Goal: Information Seeking & Learning: Learn about a topic

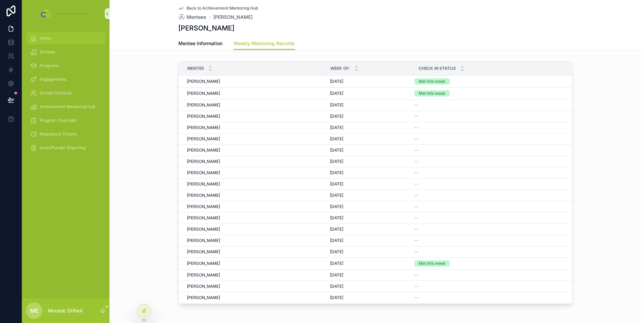
click at [62, 40] on div "Home" at bounding box center [65, 38] width 71 height 11
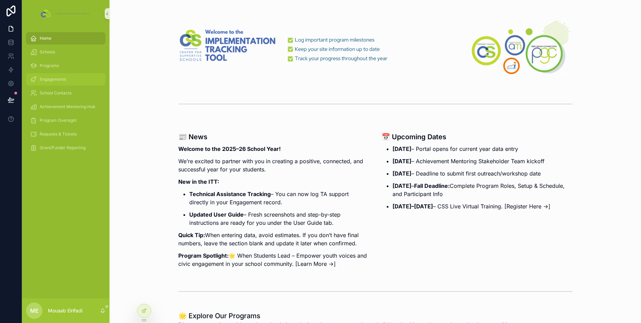
click at [51, 81] on span "Engagements" at bounding box center [53, 79] width 26 height 5
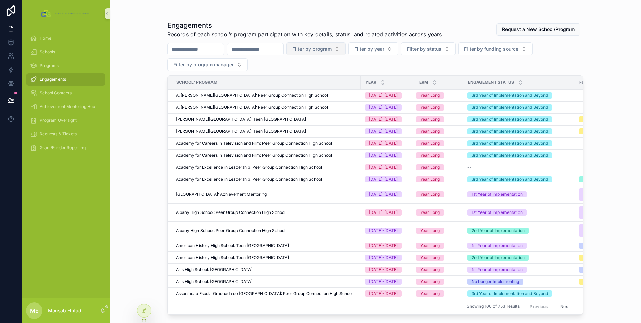
click at [331, 49] on span "Filter by program" at bounding box center [311, 48] width 39 height 7
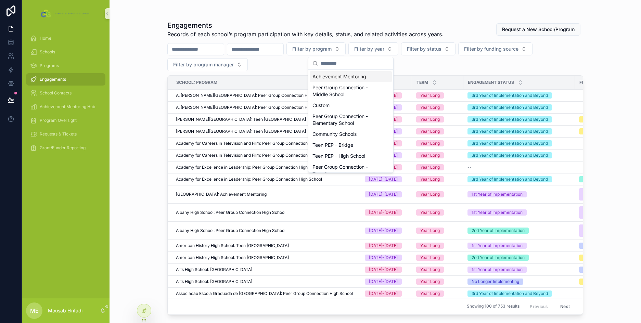
click at [349, 76] on div "Achievement Mentoring" at bounding box center [351, 76] width 82 height 11
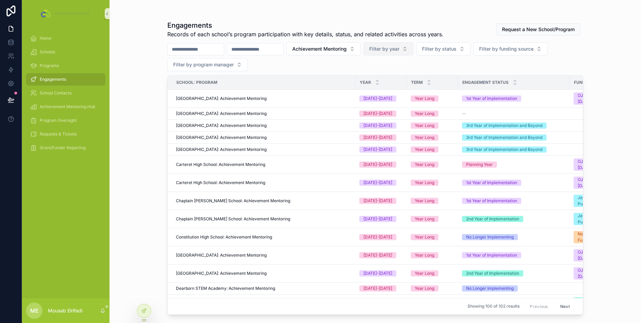
click at [413, 54] on button "Filter by year" at bounding box center [388, 48] width 50 height 13
click at [408, 85] on div "[DATE]-[DATE]" at bounding box center [423, 87] width 82 height 11
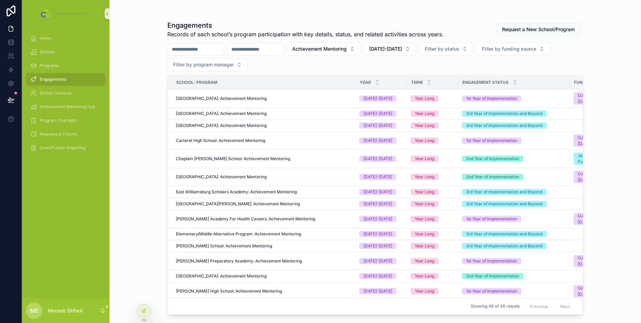
scroll to position [34, 0]
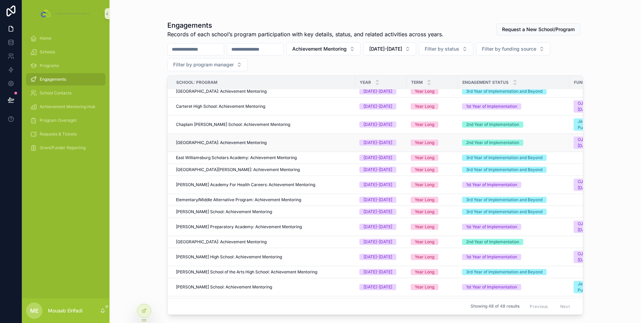
click at [239, 141] on span "Coppin Academy High School: Achievement Mentoring" at bounding box center [221, 142] width 91 height 5
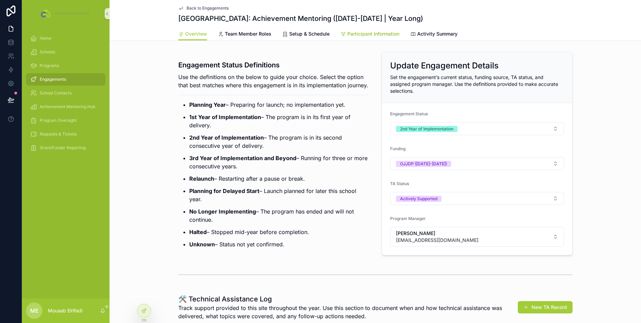
click at [372, 32] on span "Participant Information" at bounding box center [373, 33] width 52 height 7
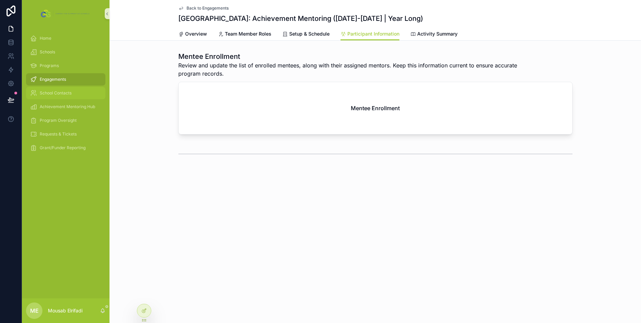
drag, startPoint x: 52, startPoint y: 91, endPoint x: 61, endPoint y: 94, distance: 10.2
click at [52, 91] on span "School Contacts" at bounding box center [56, 92] width 32 height 5
click at [61, 94] on span "School Contacts" at bounding box center [56, 92] width 32 height 5
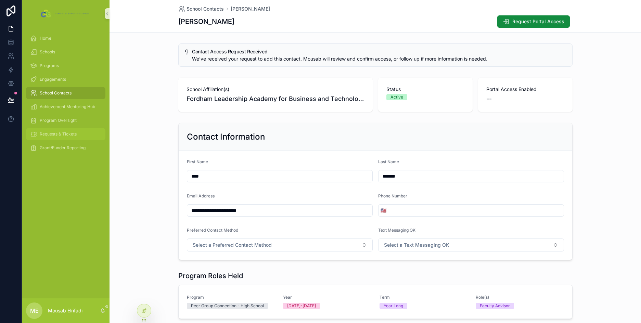
click at [59, 135] on span "Requests & Tickets" at bounding box center [58, 133] width 37 height 5
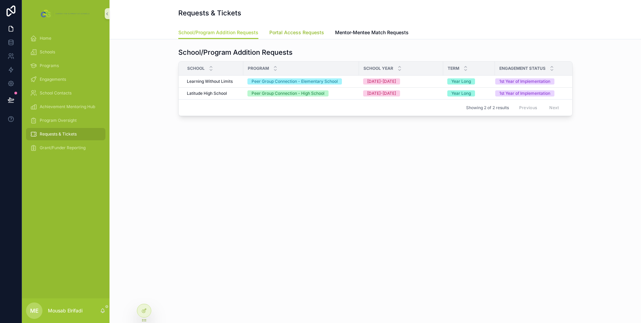
click at [301, 35] on span "Portal Access Requests" at bounding box center [296, 32] width 55 height 7
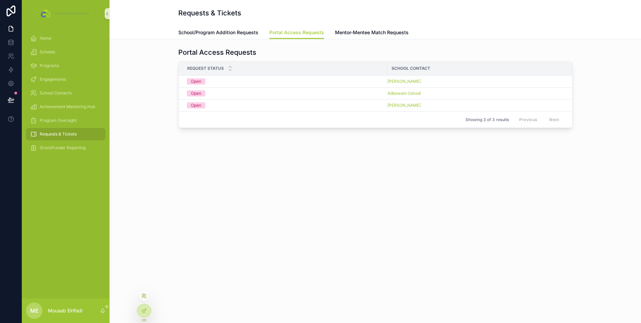
click at [145, 297] on icon at bounding box center [143, 295] width 5 height 5
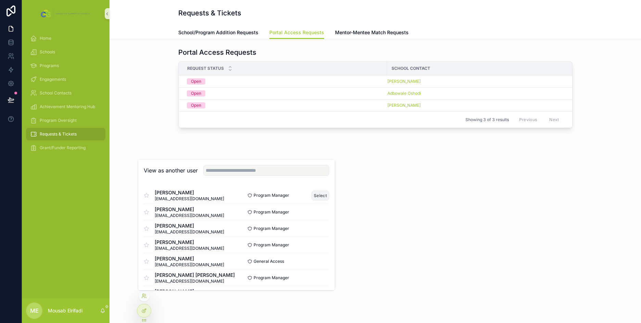
click at [317, 196] on button "Select" at bounding box center [320, 195] width 18 height 10
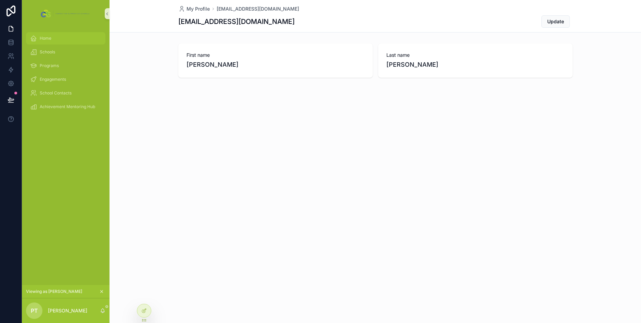
click at [62, 39] on div "Home" at bounding box center [65, 38] width 71 height 11
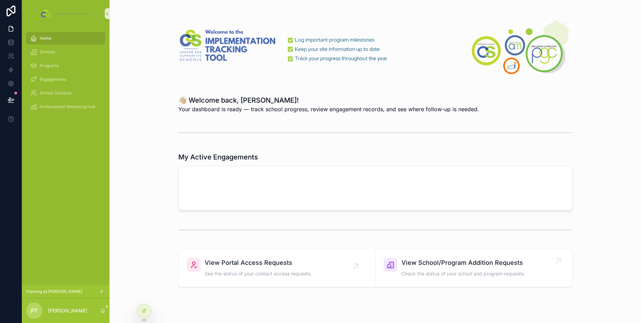
scroll to position [22, 0]
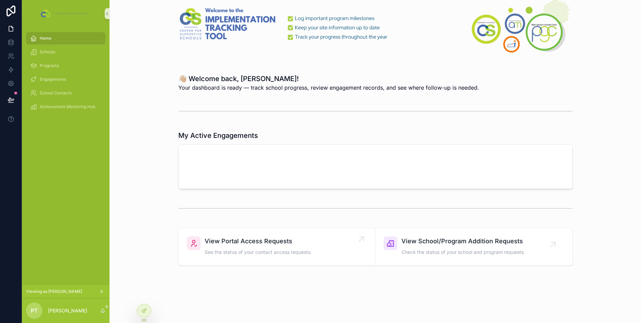
click at [246, 248] on div "View Portal Access Requests See the status of your contact access requests." at bounding box center [258, 246] width 107 height 21
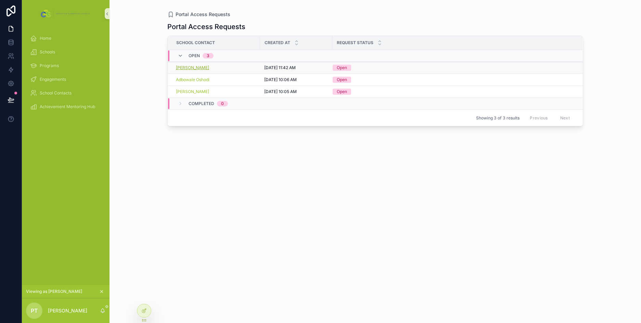
click at [198, 68] on span "[PERSON_NAME]" at bounding box center [192, 67] width 33 height 5
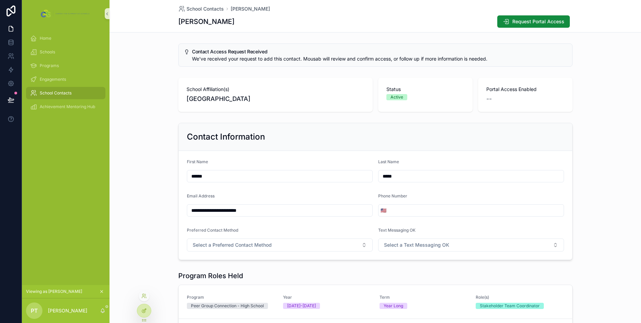
click at [147, 311] on div at bounding box center [144, 310] width 14 height 13
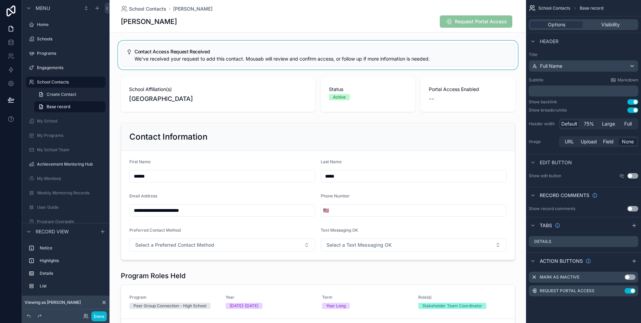
click at [227, 63] on div "scrollable content" at bounding box center [317, 55] width 416 height 29
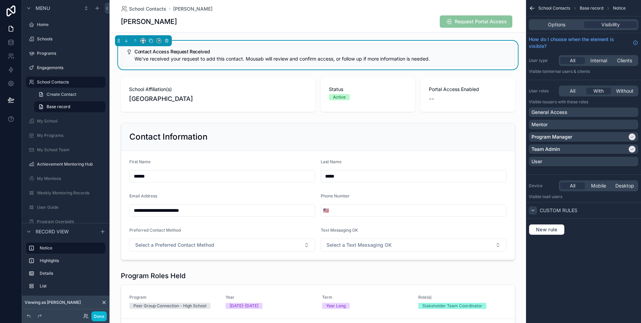
click at [535, 210] on icon "scrollable content" at bounding box center [532, 210] width 5 height 5
click at [543, 225] on button "New rule" at bounding box center [546, 229] width 36 height 11
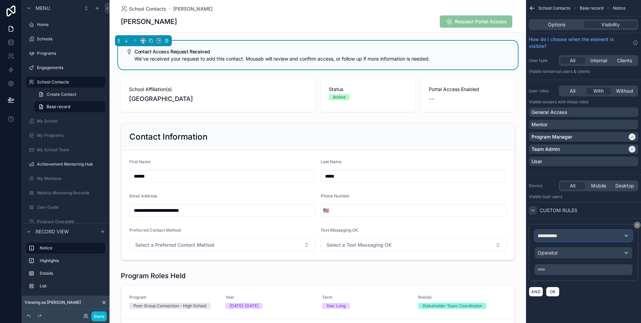
click at [579, 234] on div "**********" at bounding box center [583, 235] width 97 height 11
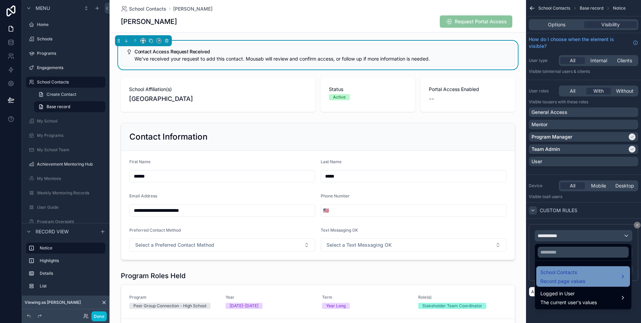
click at [587, 278] on div "School Contacts Record page values" at bounding box center [582, 276] width 85 height 16
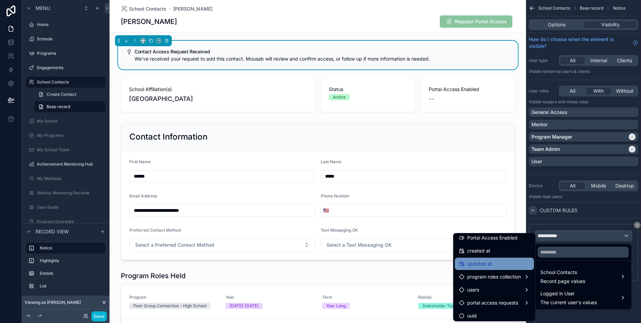
scroll to position [148, 0]
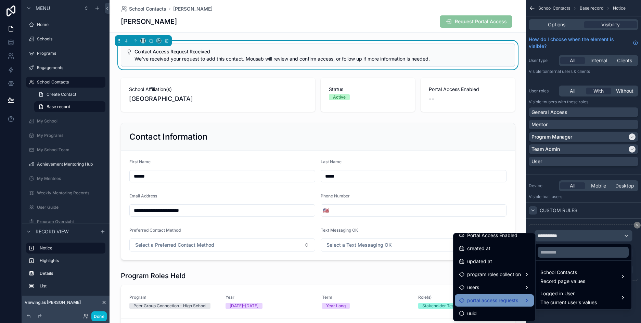
click at [491, 298] on span "portal access requests" at bounding box center [492, 300] width 51 height 8
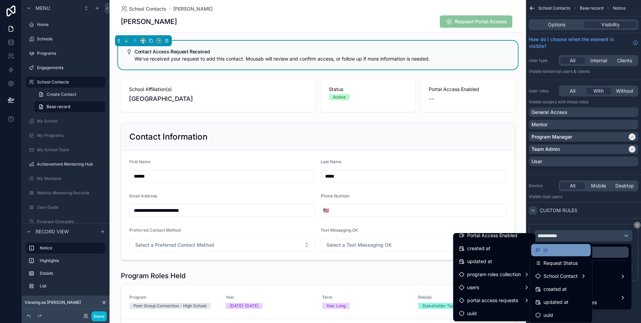
click at [561, 254] on div "id" at bounding box center [560, 250] width 51 height 8
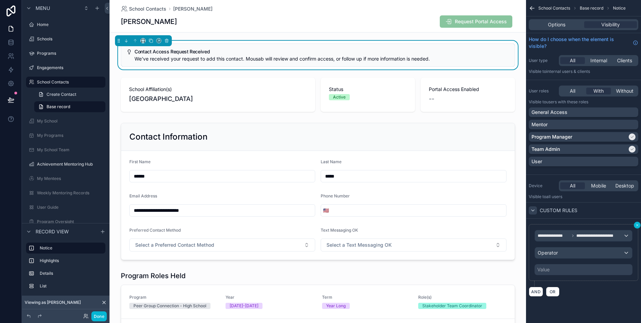
click at [635, 225] on icon "scrollable content" at bounding box center [637, 225] width 4 height 4
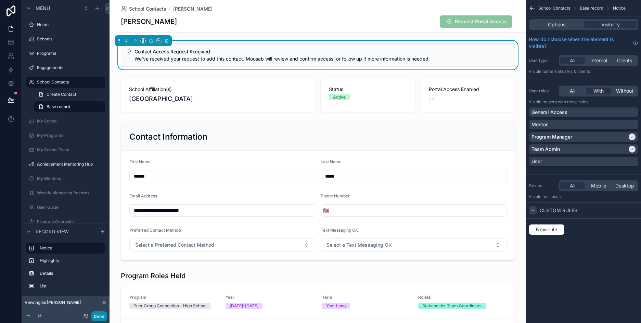
click at [91, 314] on button "Done" at bounding box center [98, 316] width 15 height 10
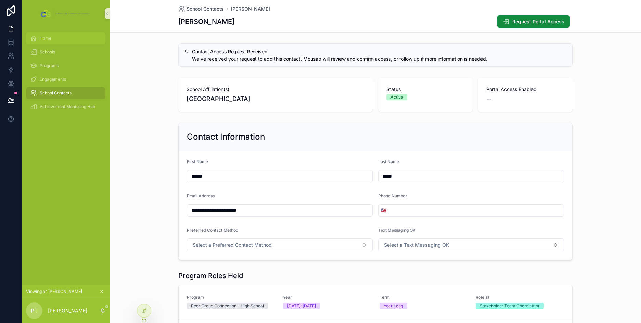
click at [52, 34] on div "Home" at bounding box center [65, 38] width 71 height 11
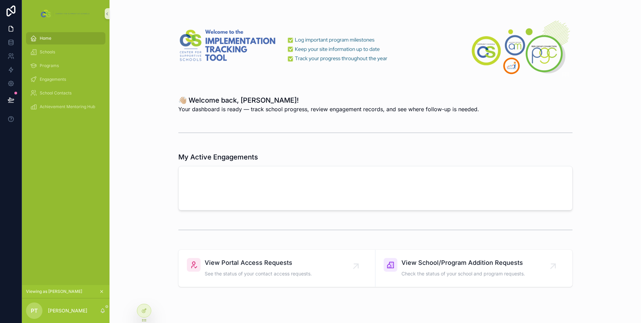
click at [101, 292] on icon "scrollable content" at bounding box center [101, 291] width 5 height 5
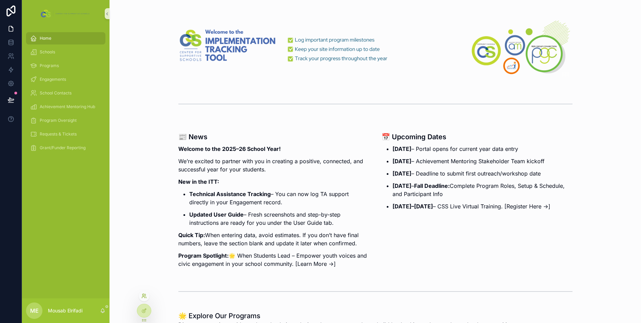
click at [145, 295] on icon at bounding box center [143, 295] width 5 height 5
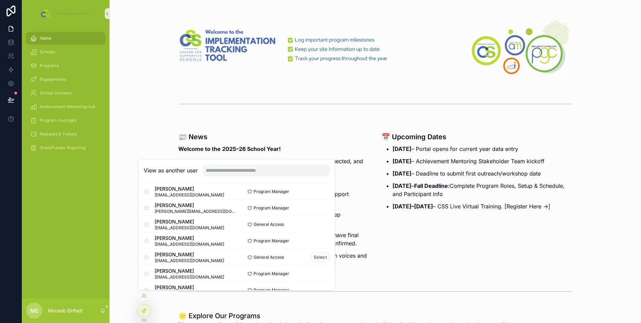
scroll to position [137, 0]
click at [315, 270] on button "Select" at bounding box center [320, 272] width 18 height 10
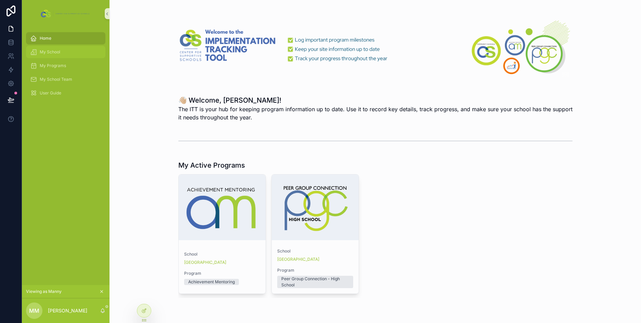
click at [52, 53] on span "My School" at bounding box center [50, 51] width 21 height 5
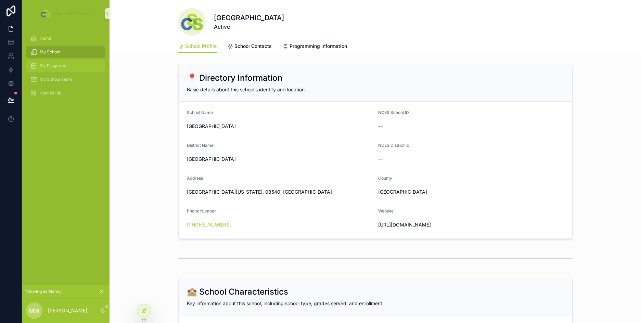
click at [43, 63] on span "My Programs" at bounding box center [53, 65] width 26 height 5
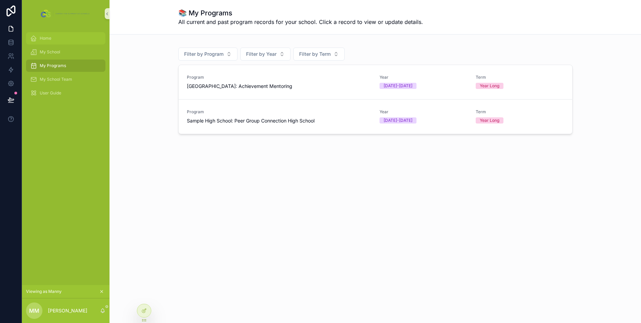
click at [65, 38] on div "Home" at bounding box center [65, 38] width 71 height 11
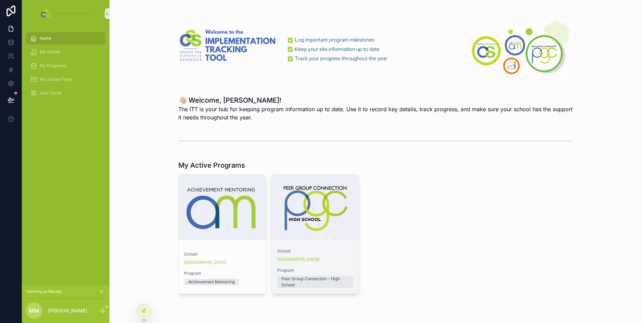
click at [341, 243] on div "School Sample High School Program Peer Group Connection - High School" at bounding box center [315, 268] width 87 height 51
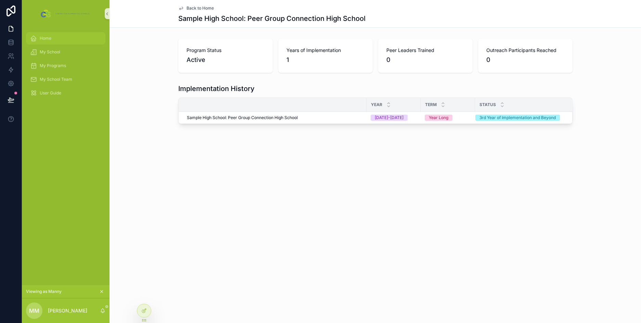
click at [60, 34] on div "Home" at bounding box center [65, 38] width 71 height 11
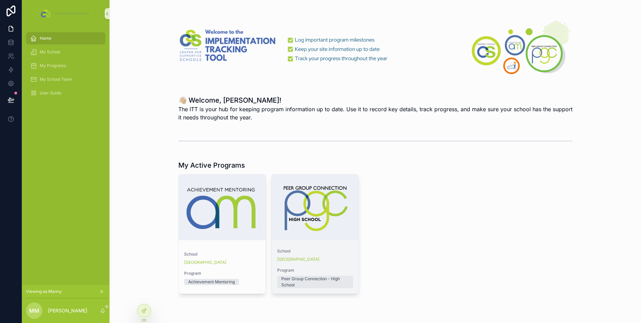
click at [331, 201] on div "scrollable content" at bounding box center [315, 207] width 87 height 66
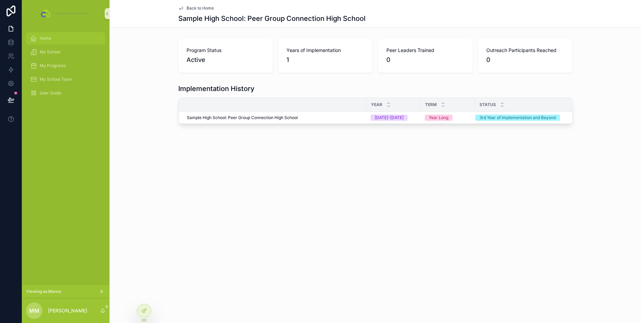
click at [40, 41] on div "Home" at bounding box center [65, 38] width 71 height 11
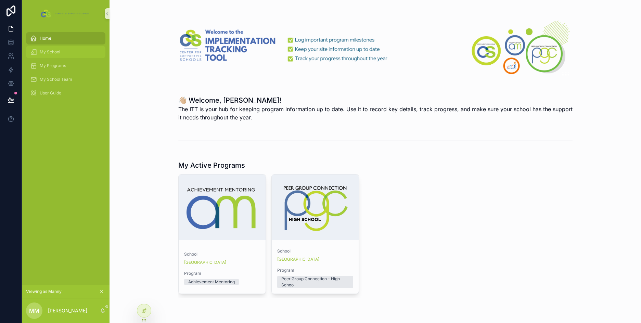
click at [49, 51] on span "My School" at bounding box center [50, 51] width 21 height 5
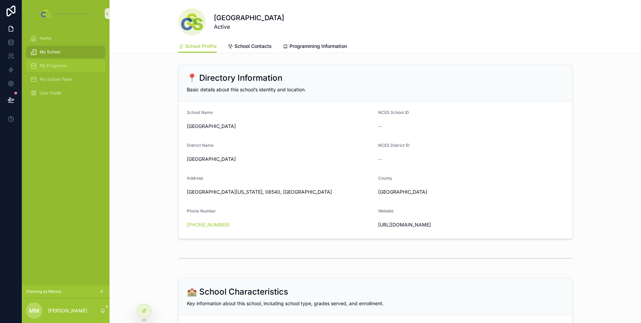
click at [56, 71] on link "My Programs" at bounding box center [65, 66] width 79 height 12
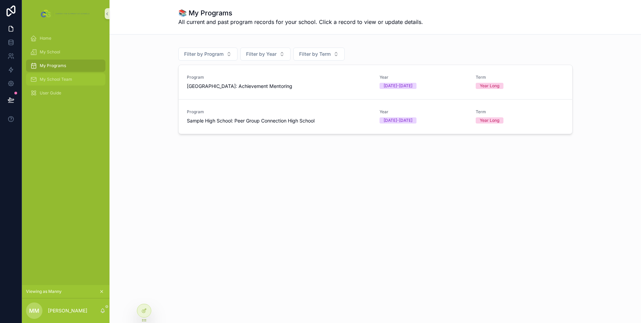
click at [57, 82] on div "My School Team" at bounding box center [65, 79] width 71 height 11
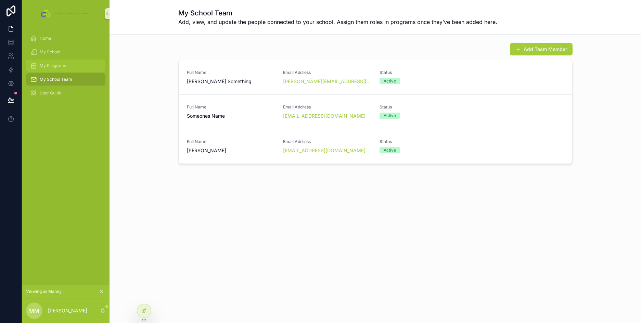
click at [56, 69] on div "My Programs" at bounding box center [65, 65] width 71 height 11
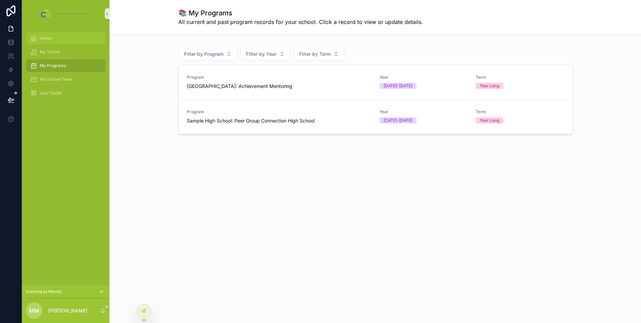
click at [47, 36] on span "Home" at bounding box center [46, 38] width 12 height 5
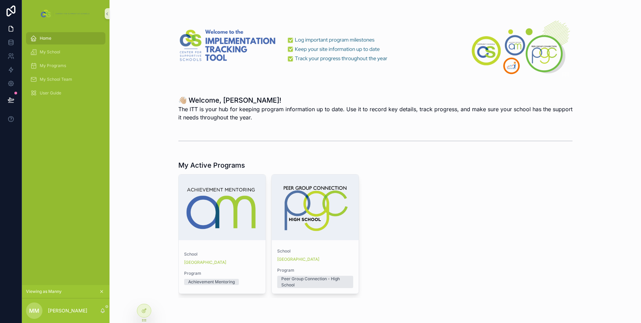
click at [154, 83] on div "scrollable content" at bounding box center [375, 46] width 520 height 82
click at [10, 97] on icon at bounding box center [11, 99] width 7 height 7
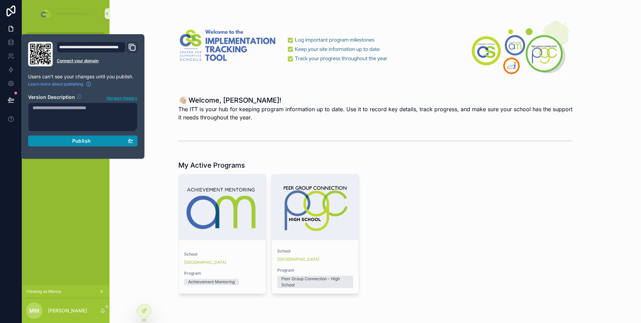
click at [88, 139] on span "Publish" at bounding box center [81, 141] width 18 height 6
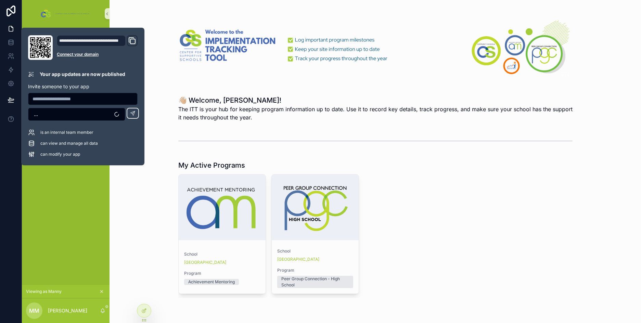
click at [352, 94] on div "👋🏼 Welcome, Manny! The ITT is your hub for keeping program information up to da…" at bounding box center [375, 108] width 520 height 31
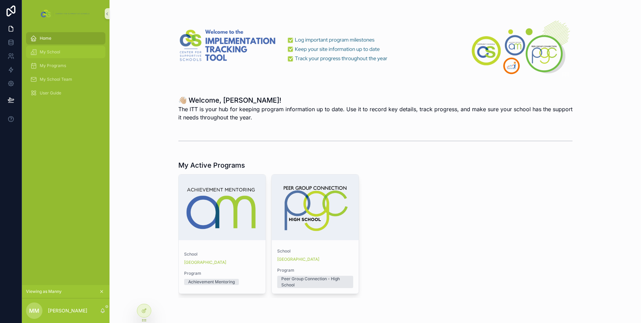
click at [59, 55] on div "My School" at bounding box center [65, 52] width 71 height 11
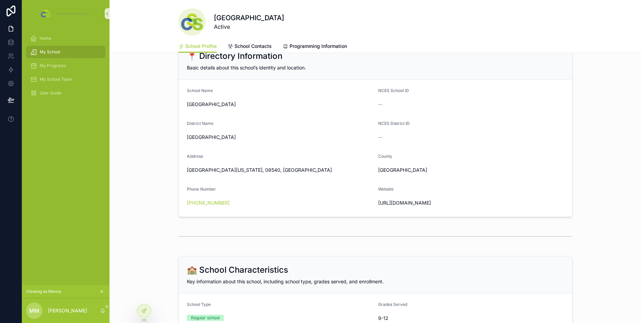
scroll to position [34, 0]
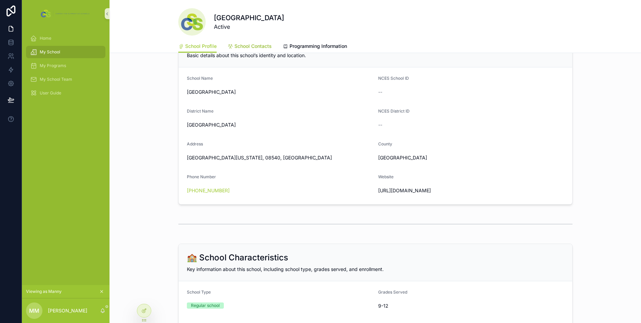
click at [248, 48] on span "School Contacts" at bounding box center [252, 46] width 37 height 7
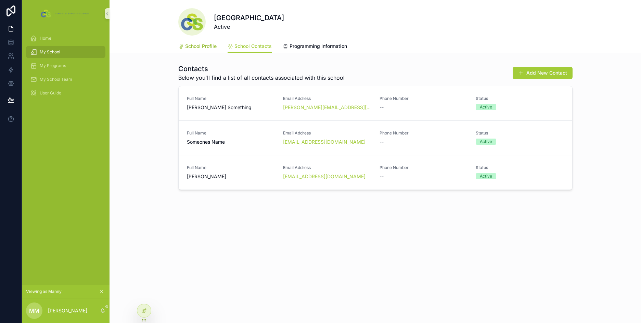
click at [213, 42] on link "School Profile" at bounding box center [197, 47] width 38 height 14
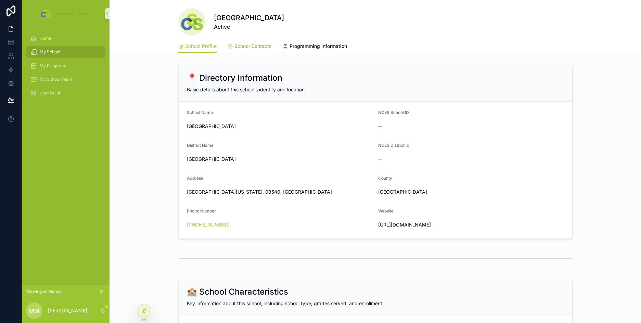
click at [250, 49] on span "School Contacts" at bounding box center [252, 46] width 37 height 7
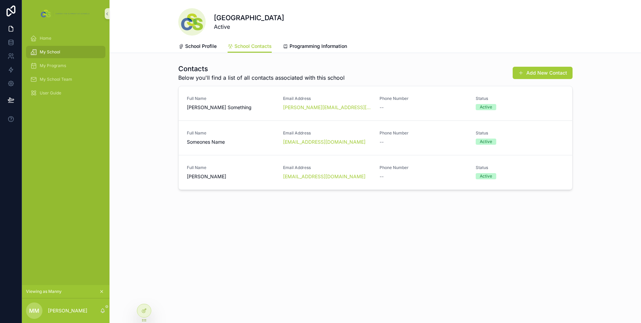
click at [57, 50] on span "My School" at bounding box center [50, 51] width 21 height 5
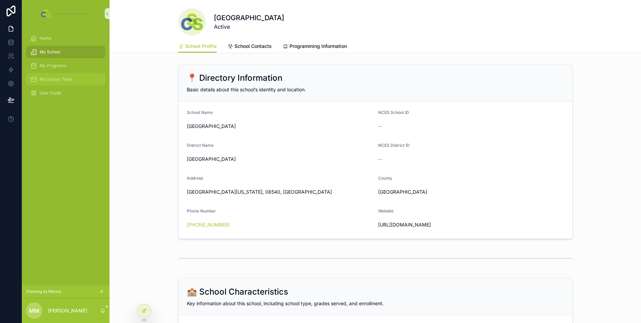
click at [54, 79] on span "My School Team" at bounding box center [56, 79] width 32 height 5
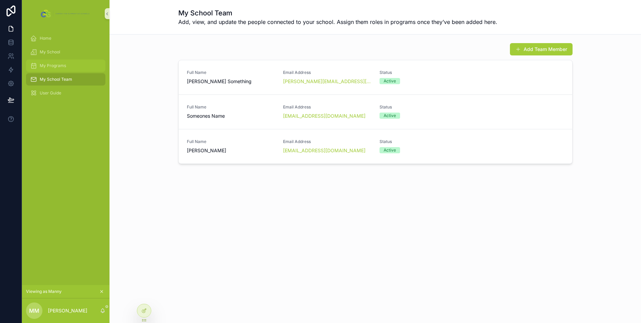
click at [59, 68] on span "My Programs" at bounding box center [53, 65] width 26 height 5
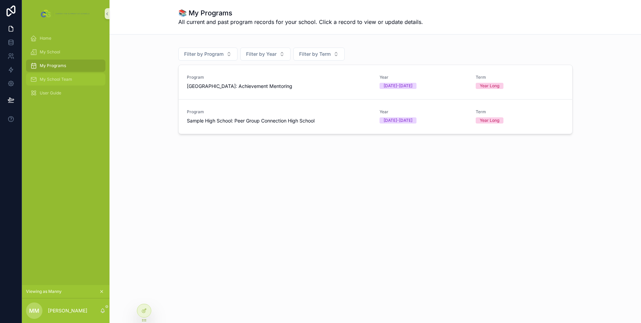
click at [58, 80] on span "My School Team" at bounding box center [56, 79] width 32 height 5
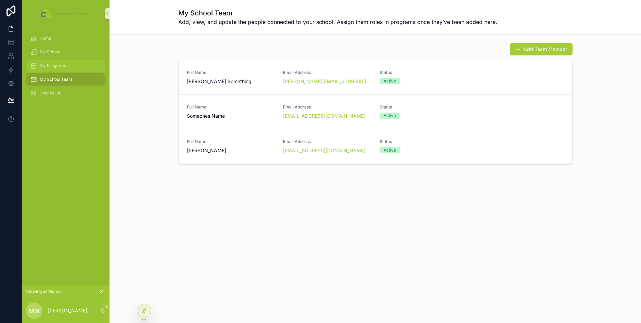
click at [62, 68] on span "My Programs" at bounding box center [53, 65] width 26 height 5
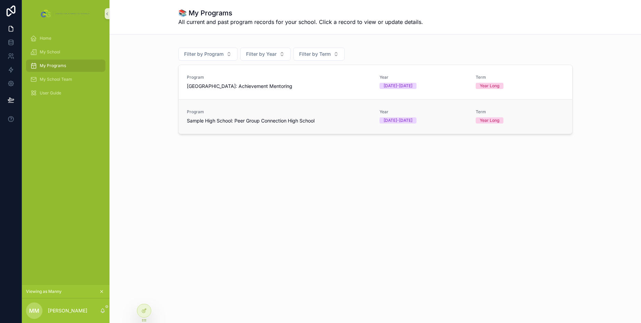
click at [296, 119] on span "Sample High School: Peer Group Connection High School" at bounding box center [251, 120] width 128 height 7
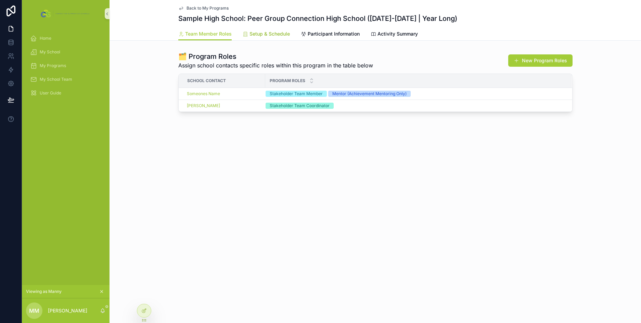
click at [272, 35] on span "Setup & Schedule" at bounding box center [269, 33] width 40 height 7
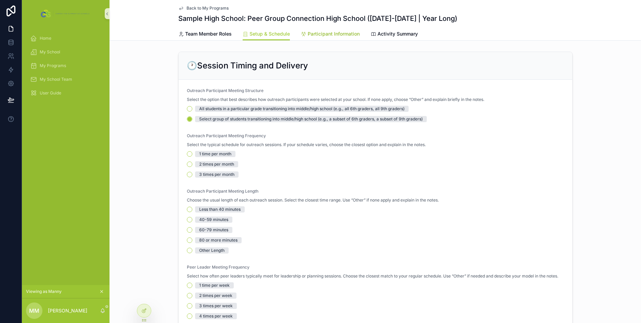
click at [334, 34] on span "Participant Information" at bounding box center [333, 33] width 52 height 7
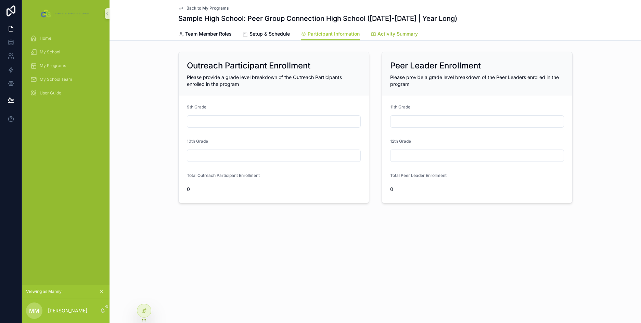
click at [409, 36] on span "Activity Summary" at bounding box center [397, 33] width 40 height 7
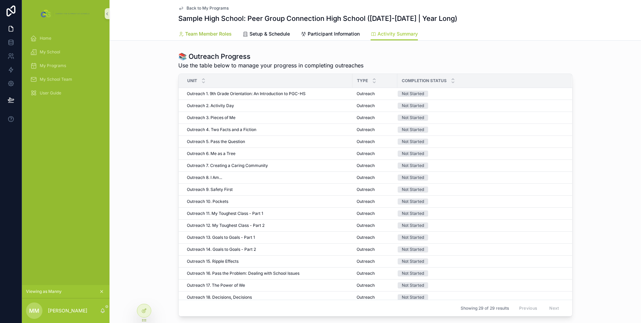
click at [202, 38] on link "Team Member Roles" at bounding box center [204, 35] width 53 height 14
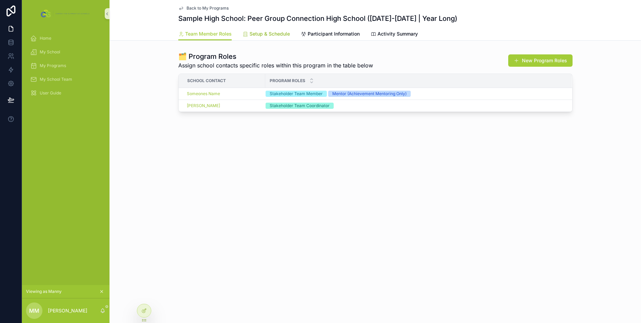
click at [264, 36] on span "Setup & Schedule" at bounding box center [269, 33] width 40 height 7
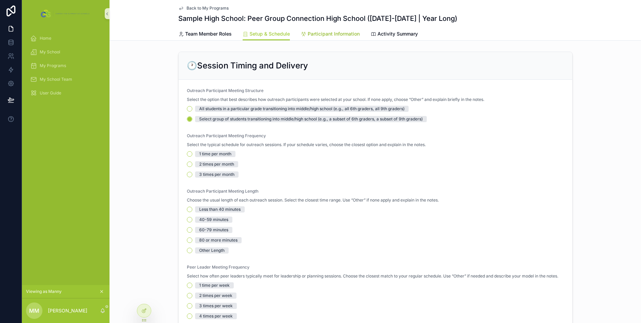
click at [332, 31] on span "Participant Information" at bounding box center [333, 33] width 52 height 7
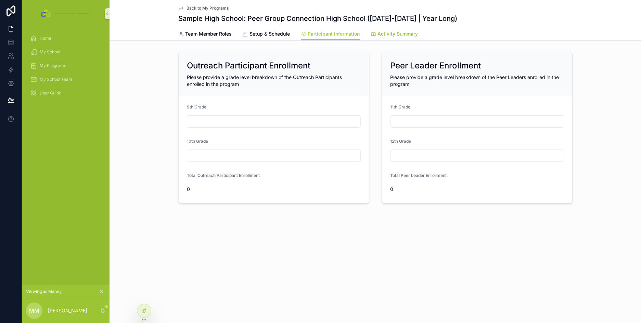
click at [399, 35] on span "Activity Summary" at bounding box center [397, 33] width 40 height 7
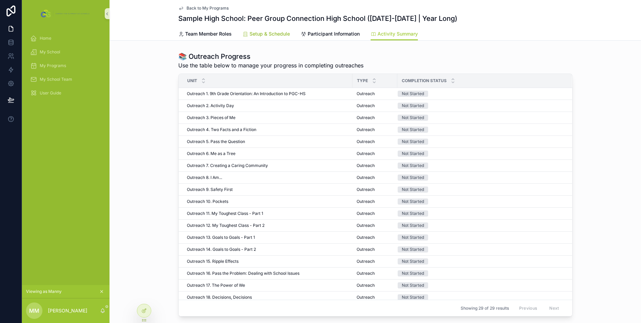
click at [267, 33] on span "Setup & Schedule" at bounding box center [269, 33] width 40 height 7
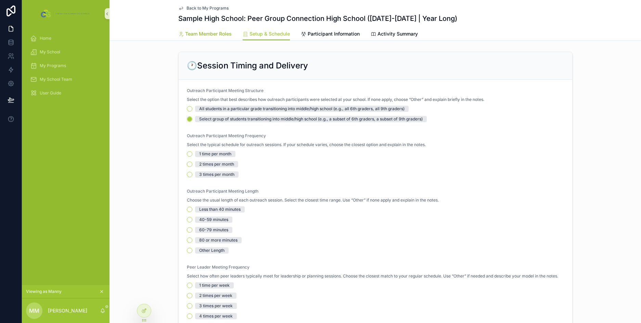
click at [212, 37] on span "Team Member Roles" at bounding box center [208, 33] width 47 height 7
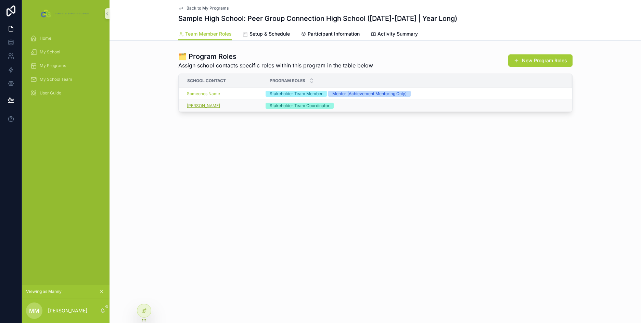
click at [211, 105] on span "Manny Mentor" at bounding box center [203, 105] width 33 height 5
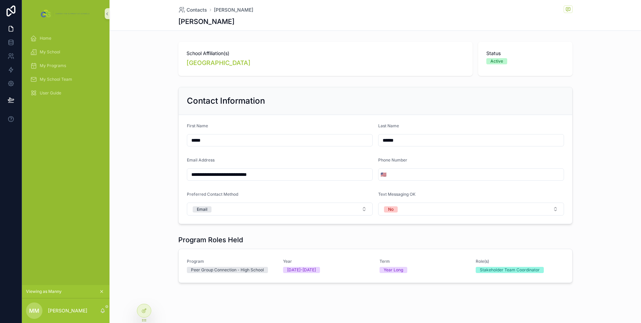
click at [473, 63] on div "School Affiliation(s) Sample High School Status Active" at bounding box center [375, 59] width 394 height 34
click at [69, 76] on div "My School Team" at bounding box center [65, 79] width 71 height 11
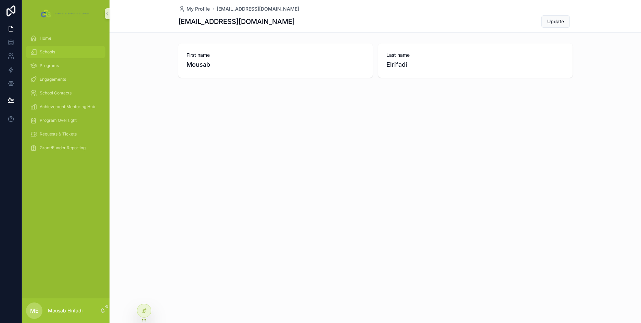
click at [55, 51] on div "Schools" at bounding box center [65, 52] width 71 height 11
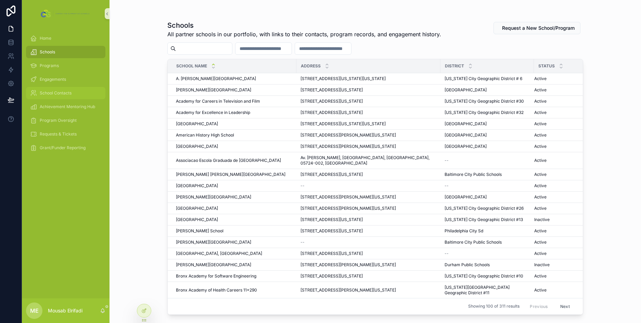
click at [60, 95] on span "School Contacts" at bounding box center [56, 92] width 32 height 5
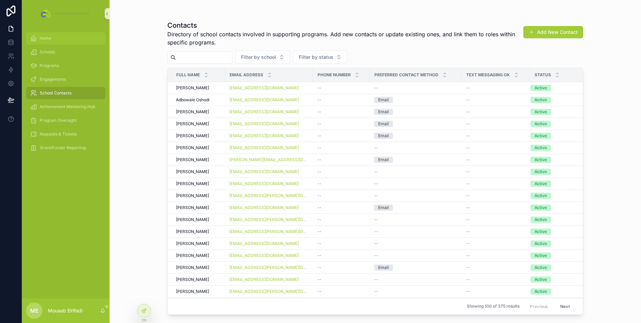
click at [46, 39] on span "Home" at bounding box center [46, 38] width 12 height 5
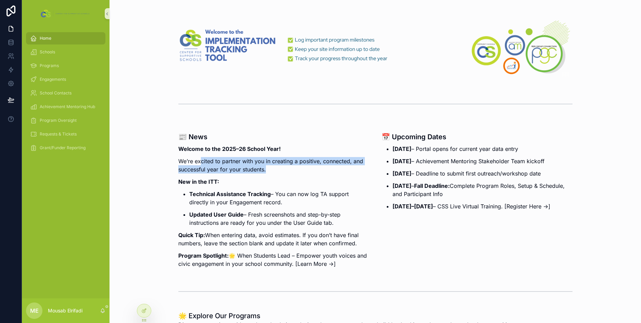
drag, startPoint x: 197, startPoint y: 162, endPoint x: 277, endPoint y: 168, distance: 80.2
click at [277, 168] on p "We’re excited to partner with you in creating a positive, connected, and succes…" at bounding box center [273, 165] width 191 height 16
click at [377, 177] on div "📅 Upcoming Dates Aug 26, 2025 – Portal opens for current year data entry Sept 1…" at bounding box center [476, 198] width 199 height 154
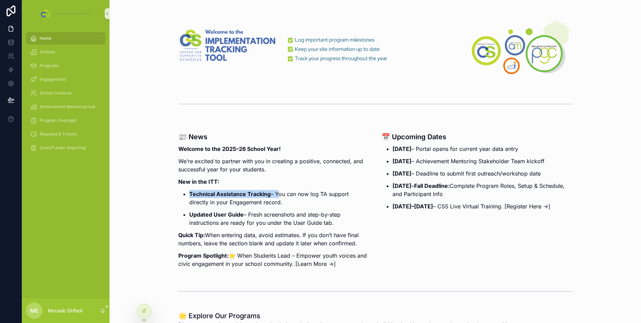
drag, startPoint x: 188, startPoint y: 196, endPoint x: 274, endPoint y: 198, distance: 86.6
click at [274, 198] on p "Technical Assistance Tracking – You can now log TA support directly in your Eng…" at bounding box center [279, 198] width 180 height 16
click at [304, 225] on p "Updated User Guide – Fresh screenshots and step-by-step instructions are ready …" at bounding box center [279, 218] width 180 height 16
click at [208, 242] on p "Quick Tip: When entering data, avoid estimates. If you don’t have final numbers…" at bounding box center [273, 239] width 191 height 16
drag, startPoint x: 241, startPoint y: 258, endPoint x: 336, endPoint y: 274, distance: 95.7
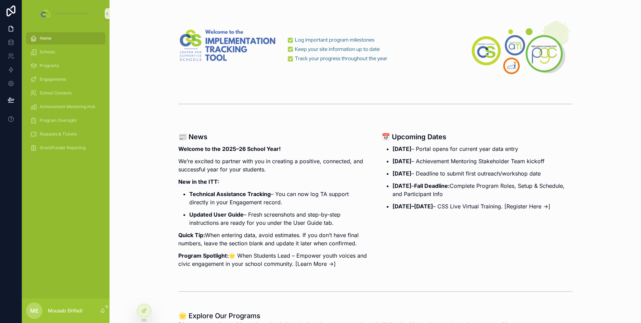
click at [336, 274] on div "📰 News Welcome to the 2025–26 School Year! We’re excited to partner with you in…" at bounding box center [273, 198] width 199 height 154
click at [486, 219] on div "📅 Upcoming Dates Aug 26, 2025 – Portal opens for current year data entry Sept 1…" at bounding box center [476, 198] width 199 height 154
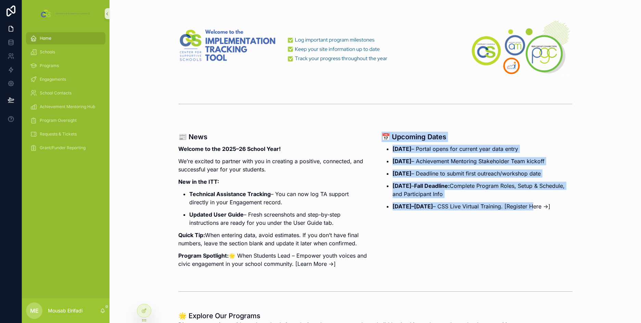
drag, startPoint x: 393, startPoint y: 140, endPoint x: 523, endPoint y: 208, distance: 147.0
click at [523, 208] on div "📅 Upcoming Dates Aug 26, 2025 – Portal opens for current year data entry Sept 1…" at bounding box center [476, 171] width 191 height 79
click at [485, 230] on div "📅 Upcoming Dates Aug 26, 2025 – Portal opens for current year data entry Sept 1…" at bounding box center [476, 198] width 199 height 154
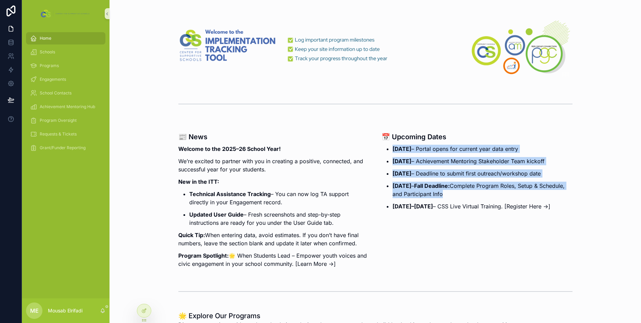
drag, startPoint x: 403, startPoint y: 142, endPoint x: 452, endPoint y: 199, distance: 75.5
click at [452, 199] on div "📅 Upcoming Dates Aug 26, 2025 – Portal opens for current year data entry Sept 1…" at bounding box center [476, 171] width 191 height 79
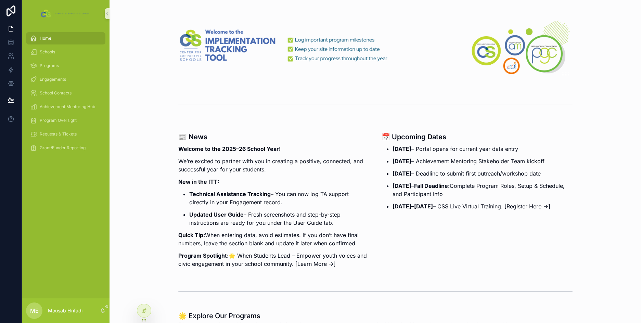
click at [442, 232] on div "📅 Upcoming Dates Aug 26, 2025 – Portal opens for current year data entry Sept 1…" at bounding box center [476, 198] width 199 height 154
